Goal: Transaction & Acquisition: Download file/media

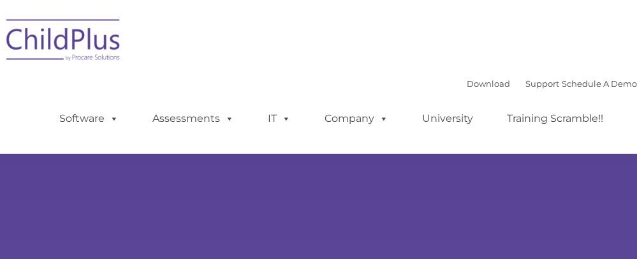
type input ""
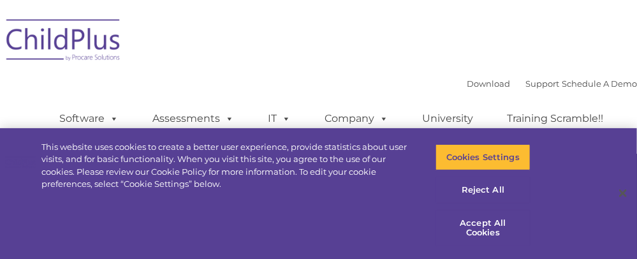
select select "MEDIUM"
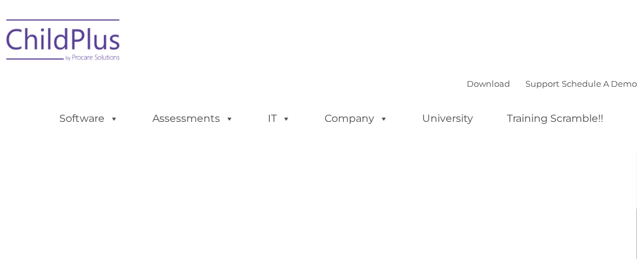
type input ""
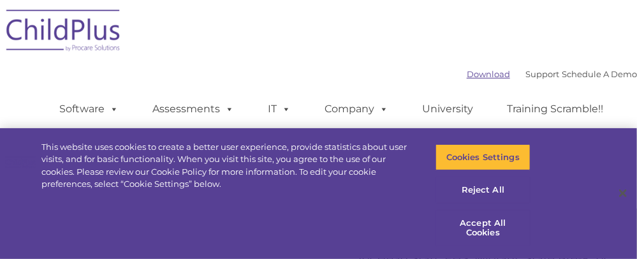
click at [467, 70] on div "Download Support | Schedule A Demo " at bounding box center [552, 73] width 170 height 19
click at [467, 72] on link "Download" at bounding box center [488, 74] width 43 height 10
